Goal: Use online tool/utility: Use online tool/utility

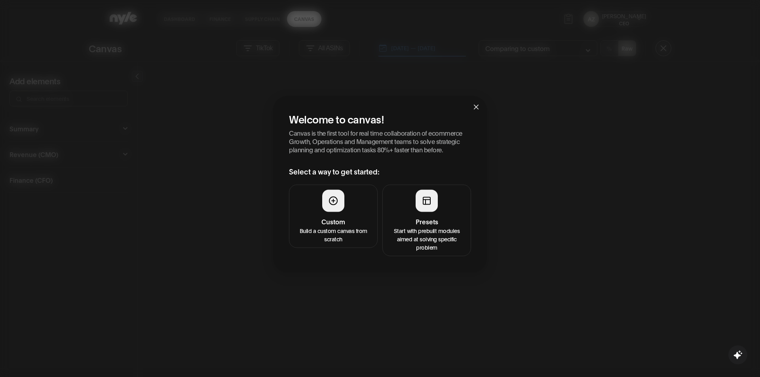
click at [423, 221] on h4 "Presets" at bounding box center [426, 220] width 78 height 9
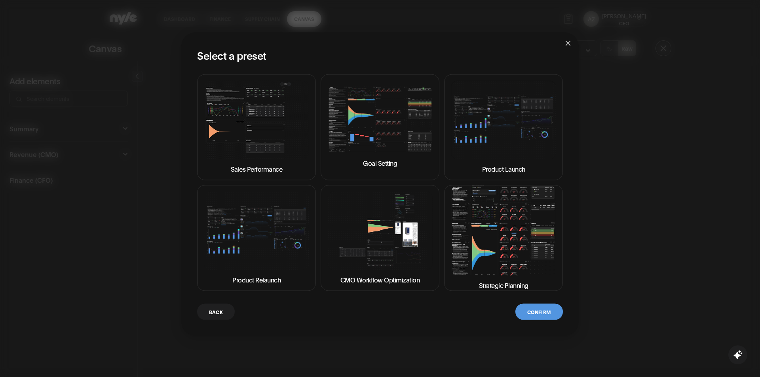
click at [527, 313] on button "Confirm" at bounding box center [538, 312] width 47 height 16
click at [513, 254] on img at bounding box center [503, 231] width 105 height 90
click at [526, 303] on div "Sales Performance Goal Setting Product Launch Product Relaunch CMO Workflow Opt…" at bounding box center [380, 197] width 366 height 246
click at [533, 315] on button "Confirm" at bounding box center [538, 312] width 47 height 16
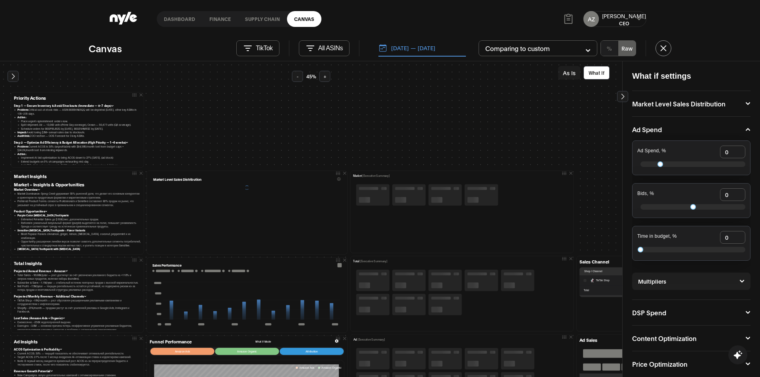
click at [664, 49] on button at bounding box center [663, 48] width 16 height 16
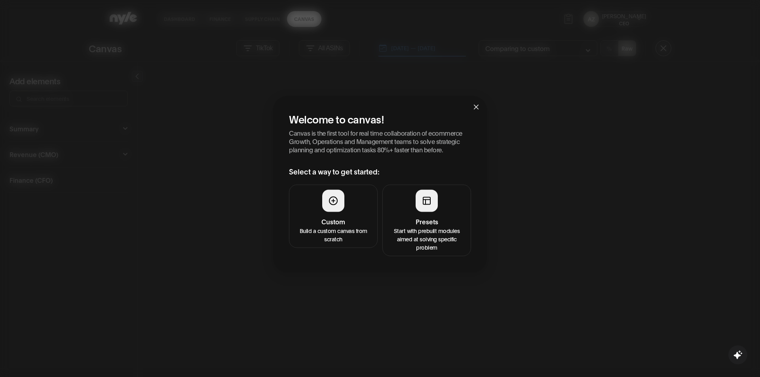
click at [420, 216] on button "Presets Start with prebuilt modules aimed at solving specific problem" at bounding box center [426, 220] width 89 height 72
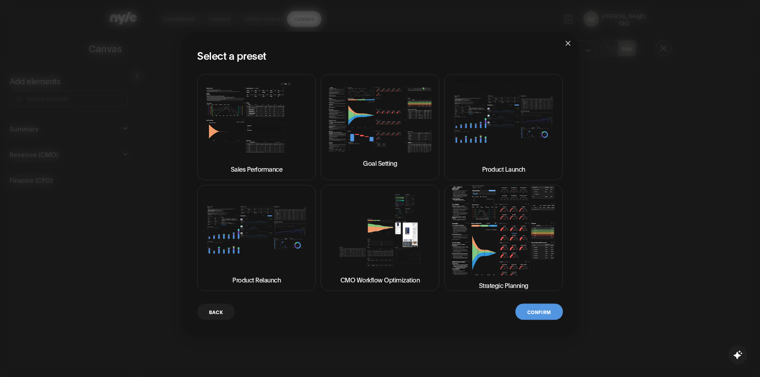
click at [489, 206] on img at bounding box center [503, 231] width 105 height 90
click at [539, 307] on button "Confirm" at bounding box center [538, 312] width 47 height 16
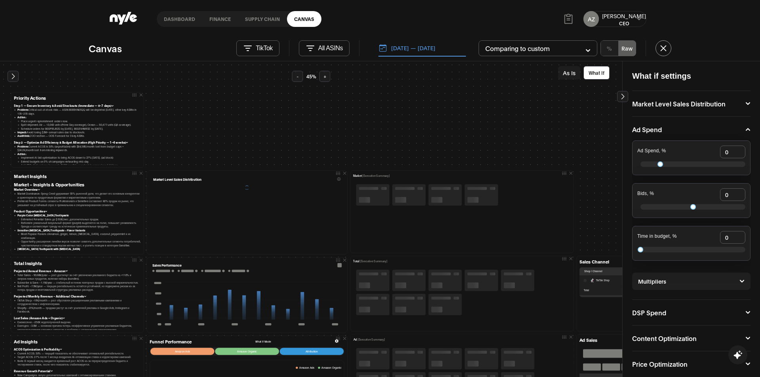
click at [253, 47] on button "TikTok" at bounding box center [257, 48] width 43 height 16
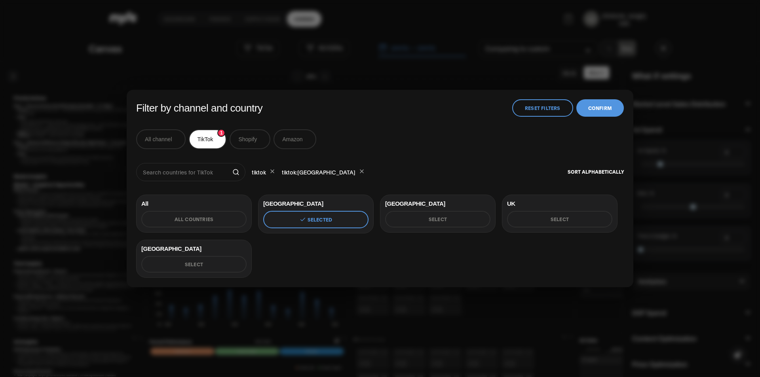
click at [556, 100] on button "Reset Filters" at bounding box center [542, 107] width 61 height 17
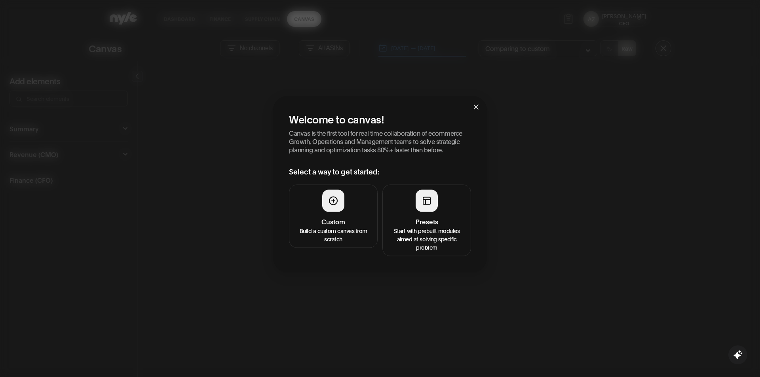
click at [426, 205] on div at bounding box center [427, 201] width 22 height 22
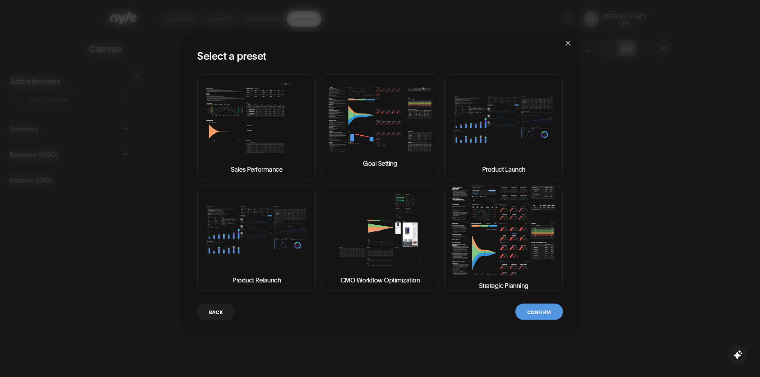
click at [221, 140] on img at bounding box center [256, 119] width 105 height 79
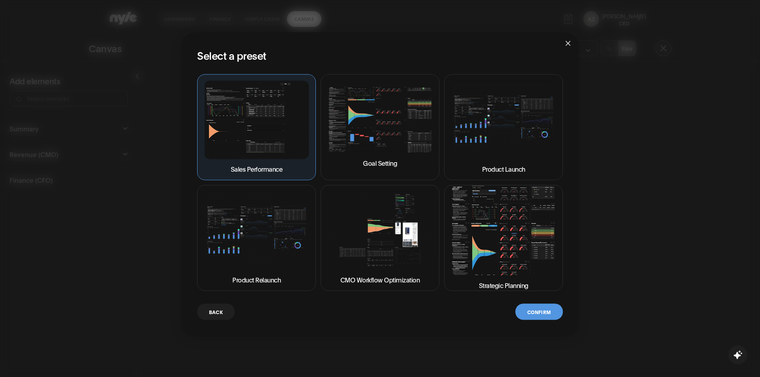
click at [534, 312] on button "Confirm" at bounding box center [538, 312] width 47 height 16
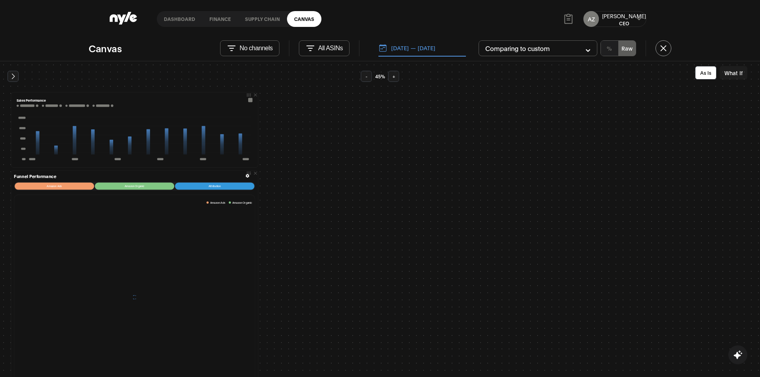
click at [261, 47] on p "No channels" at bounding box center [255, 48] width 33 height 7
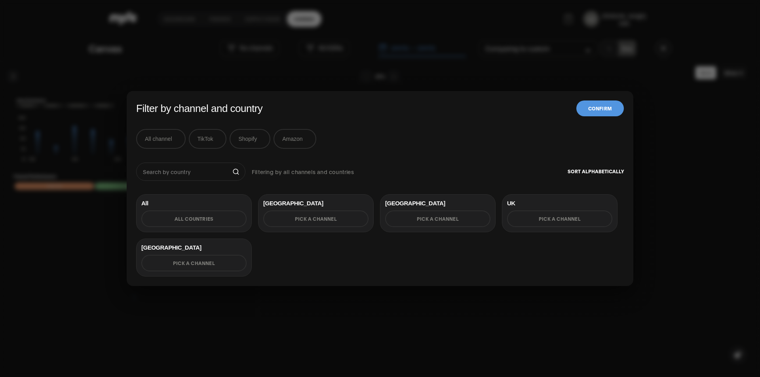
click at [157, 137] on button "All channel" at bounding box center [160, 139] width 49 height 20
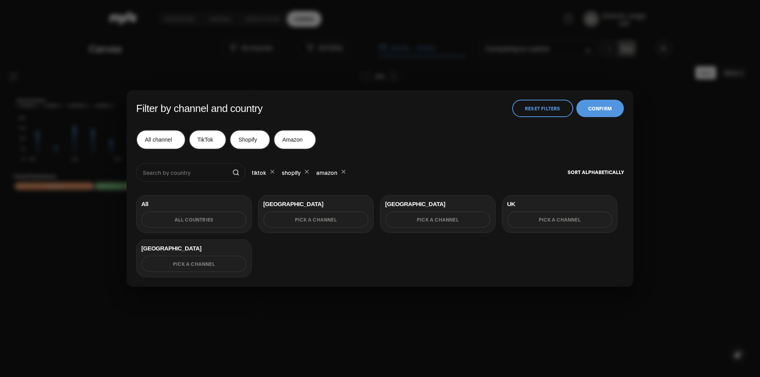
click at [592, 110] on button "Confirm" at bounding box center [599, 108] width 47 height 17
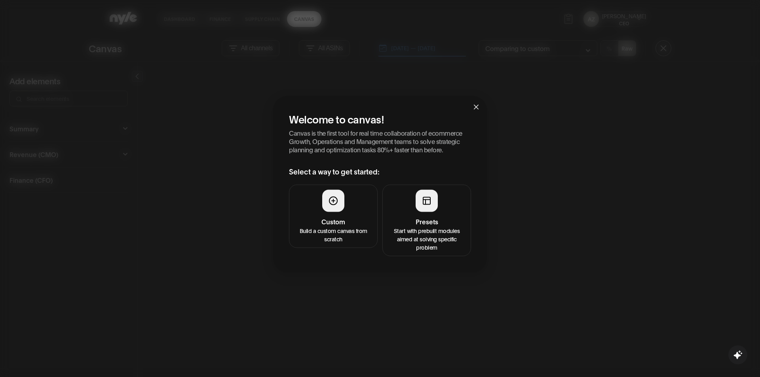
click at [407, 217] on h4 "Presets" at bounding box center [426, 220] width 78 height 9
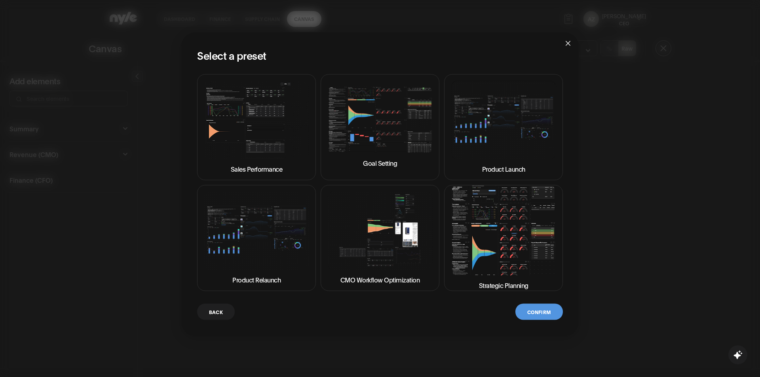
click at [506, 266] on img at bounding box center [503, 231] width 105 height 90
click at [546, 317] on button "Confirm" at bounding box center [538, 312] width 47 height 16
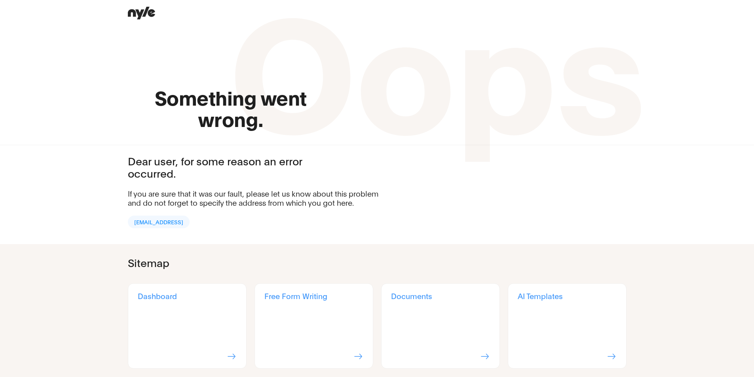
click at [189, 55] on p "Something went wrong." at bounding box center [231, 75] width 206 height 108
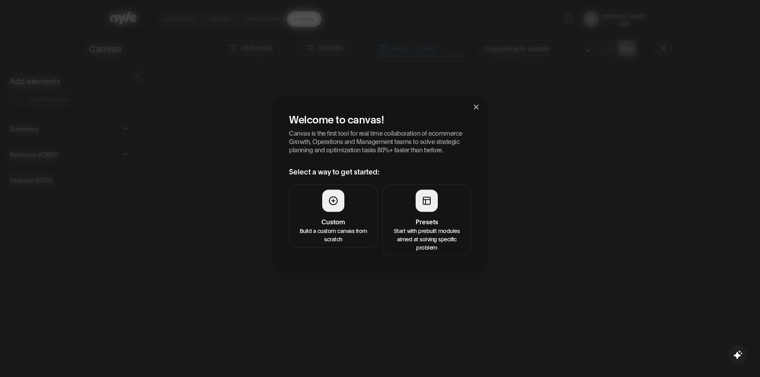
click at [433, 231] on p "Start with prebuilt modules aimed at solving specific problem" at bounding box center [426, 238] width 78 height 25
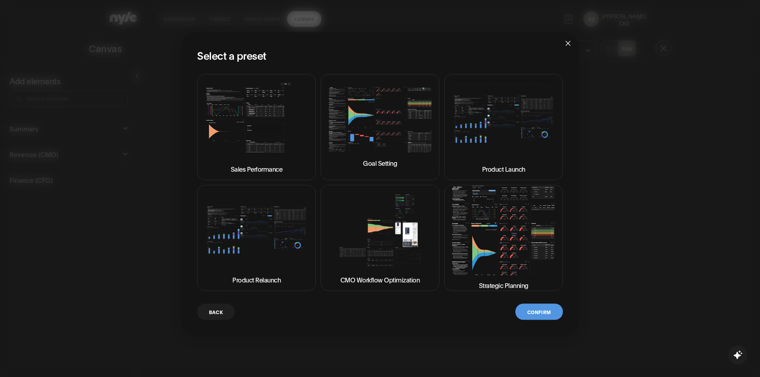
drag, startPoint x: 491, startPoint y: 249, endPoint x: 507, endPoint y: 271, distance: 26.7
click at [491, 249] on img at bounding box center [503, 231] width 105 height 90
click at [549, 311] on button "Confirm" at bounding box center [538, 312] width 47 height 16
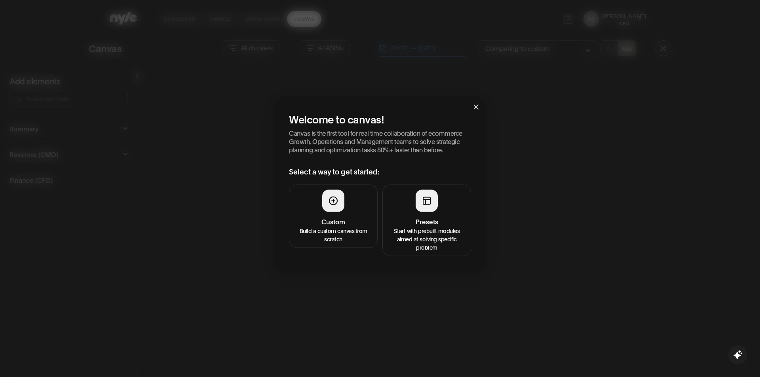
click at [439, 234] on p "Start with prebuilt modules aimed at solving specific problem" at bounding box center [426, 238] width 78 height 25
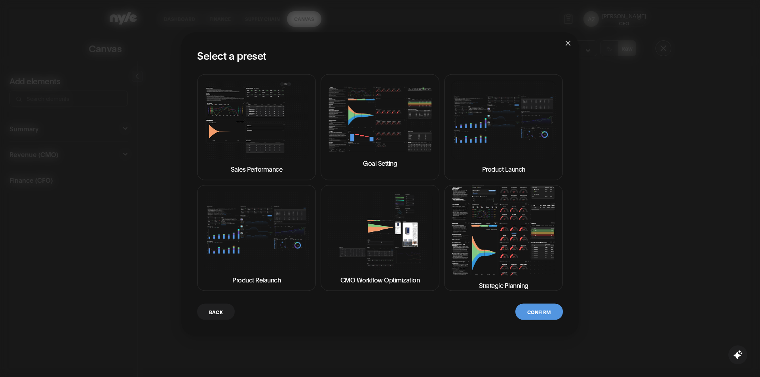
click at [507, 250] on img at bounding box center [503, 231] width 105 height 90
click at [538, 313] on button "Confirm" at bounding box center [538, 312] width 47 height 16
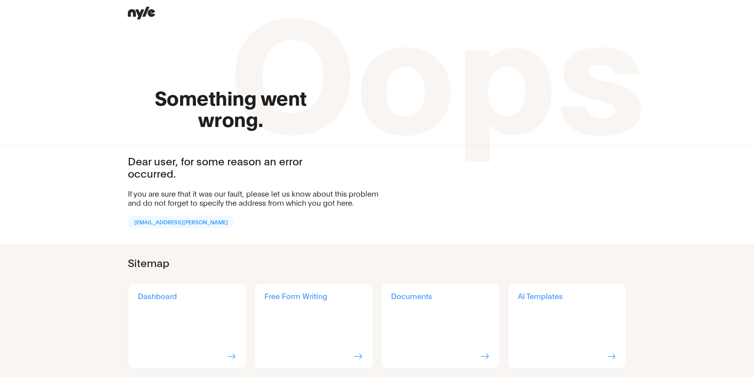
scroll to position [4, 0]
